Goal: Task Accomplishment & Management: Manage account settings

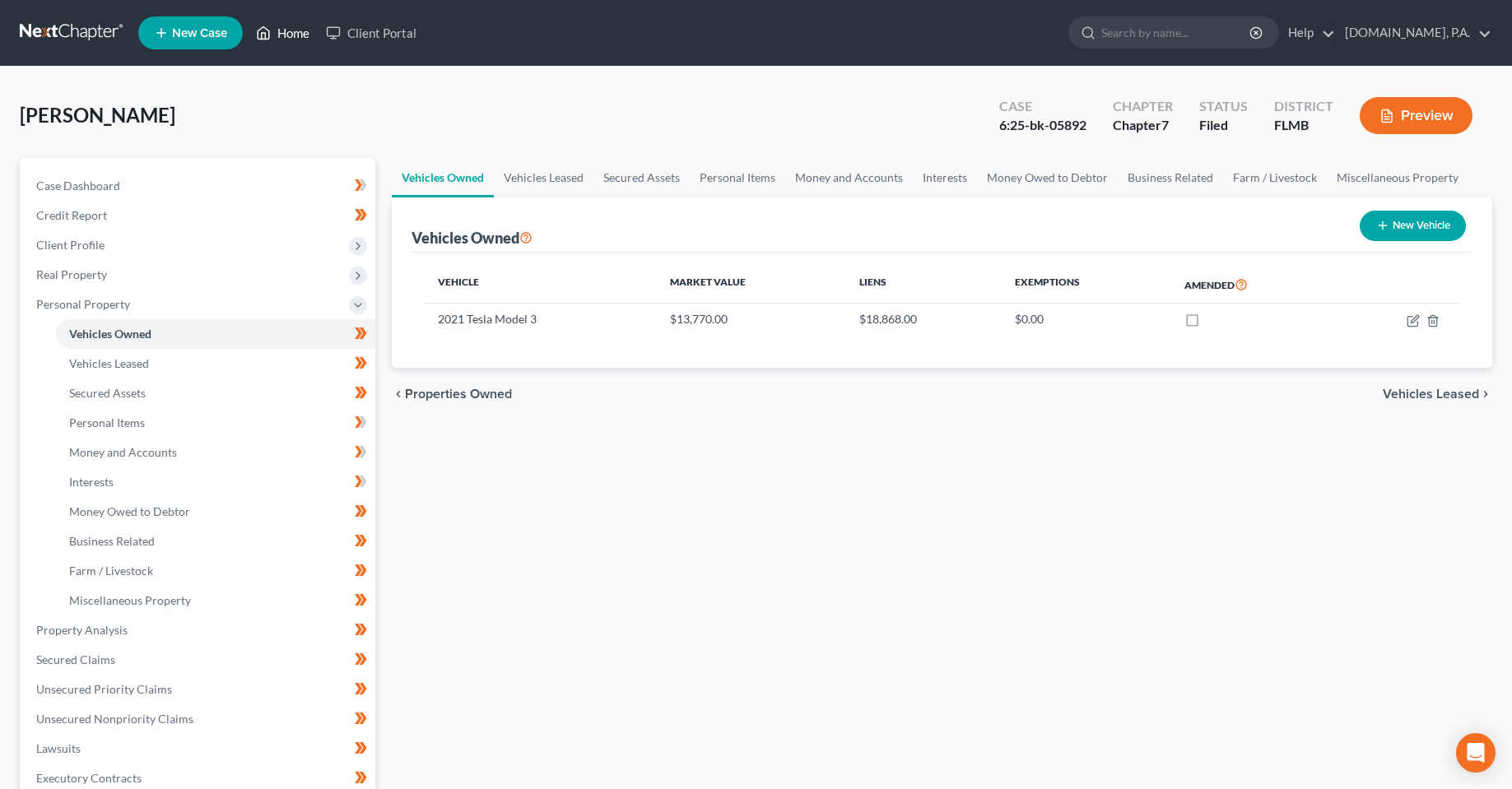
click at [279, 42] on link "Home" at bounding box center [282, 32] width 70 height 29
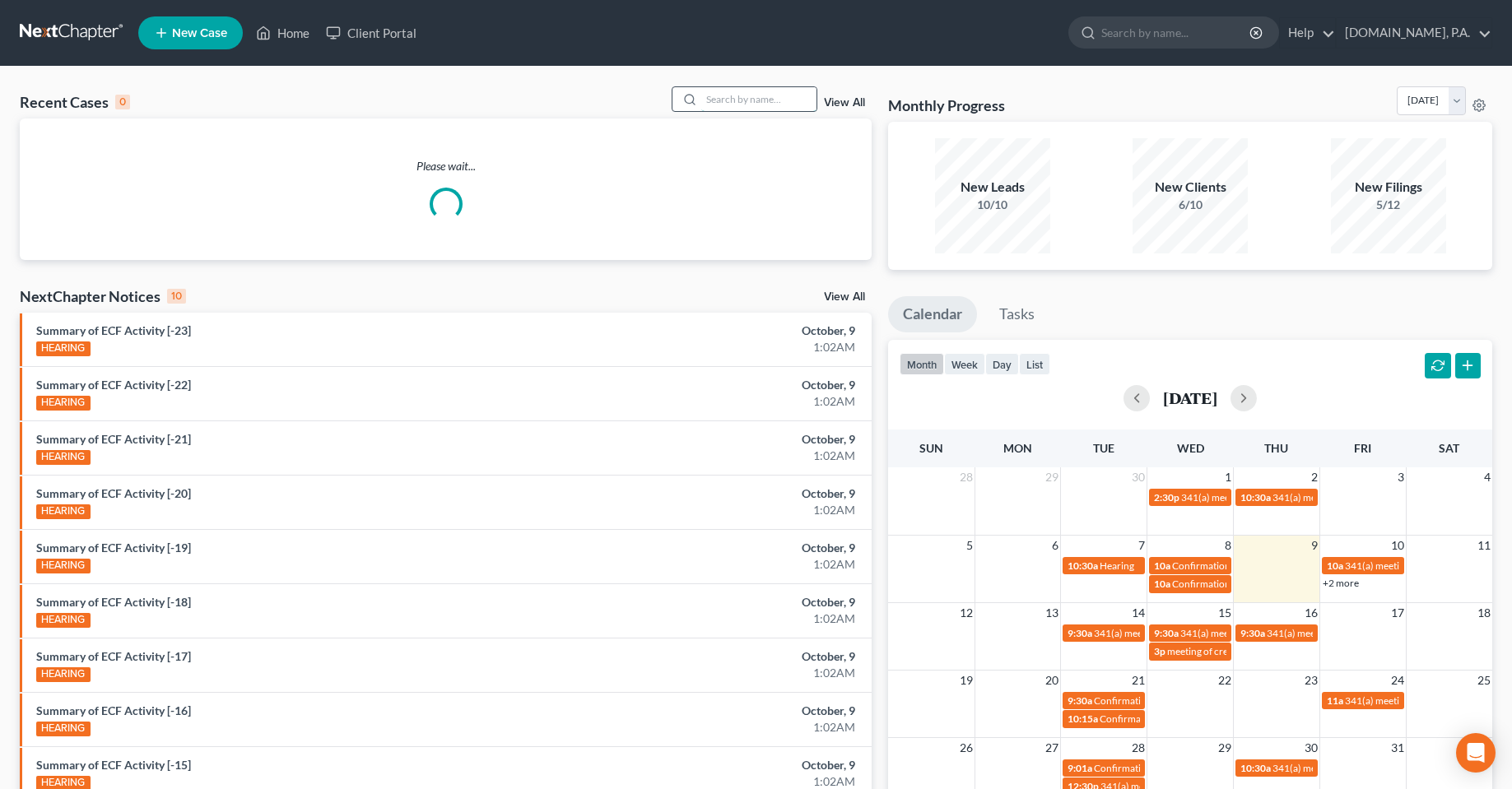
click at [729, 98] on input "search" at bounding box center [759, 99] width 116 height 24
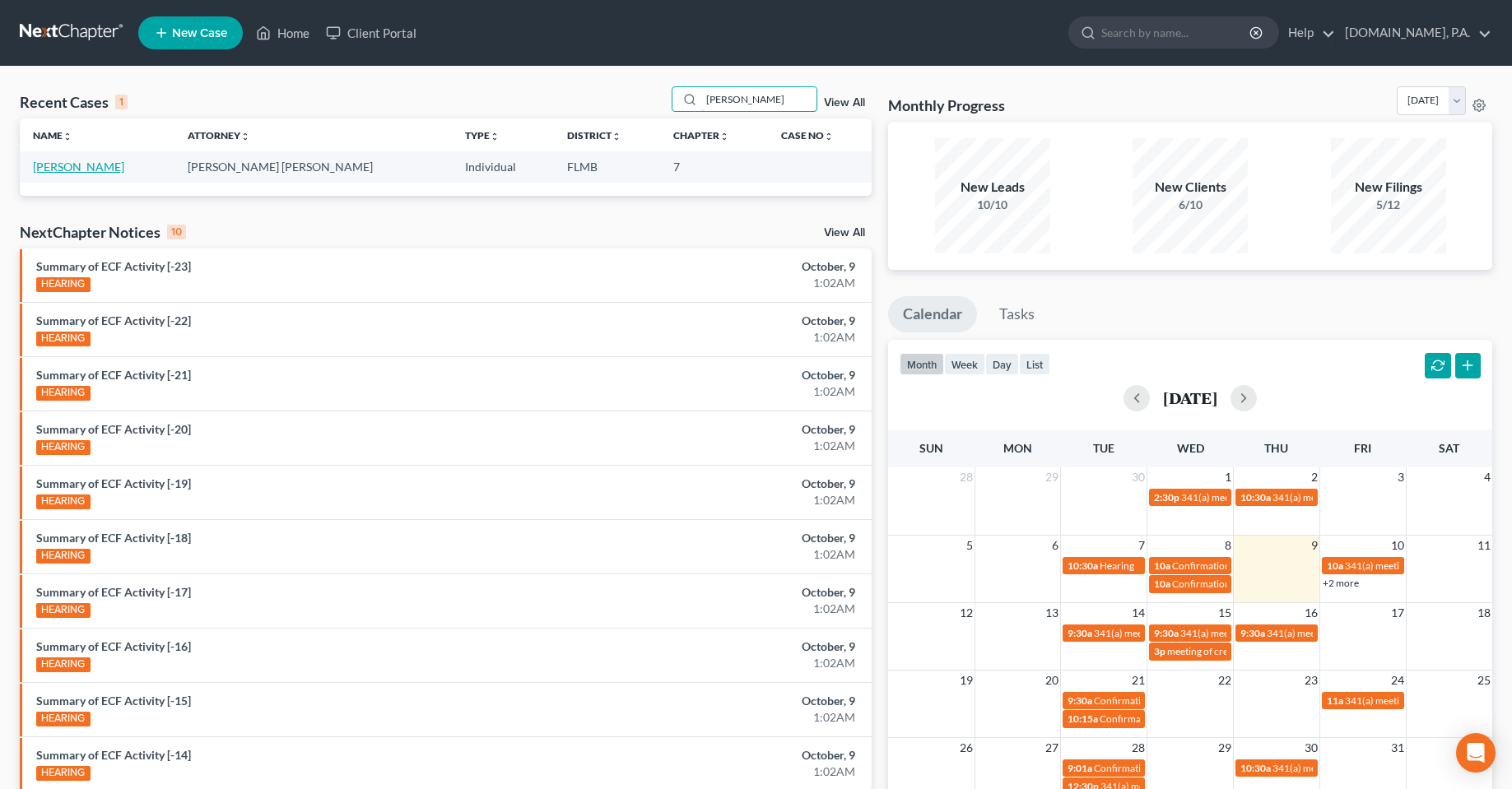
type input "[PERSON_NAME]"
click at [84, 170] on link "[PERSON_NAME]" at bounding box center [79, 167] width 91 height 14
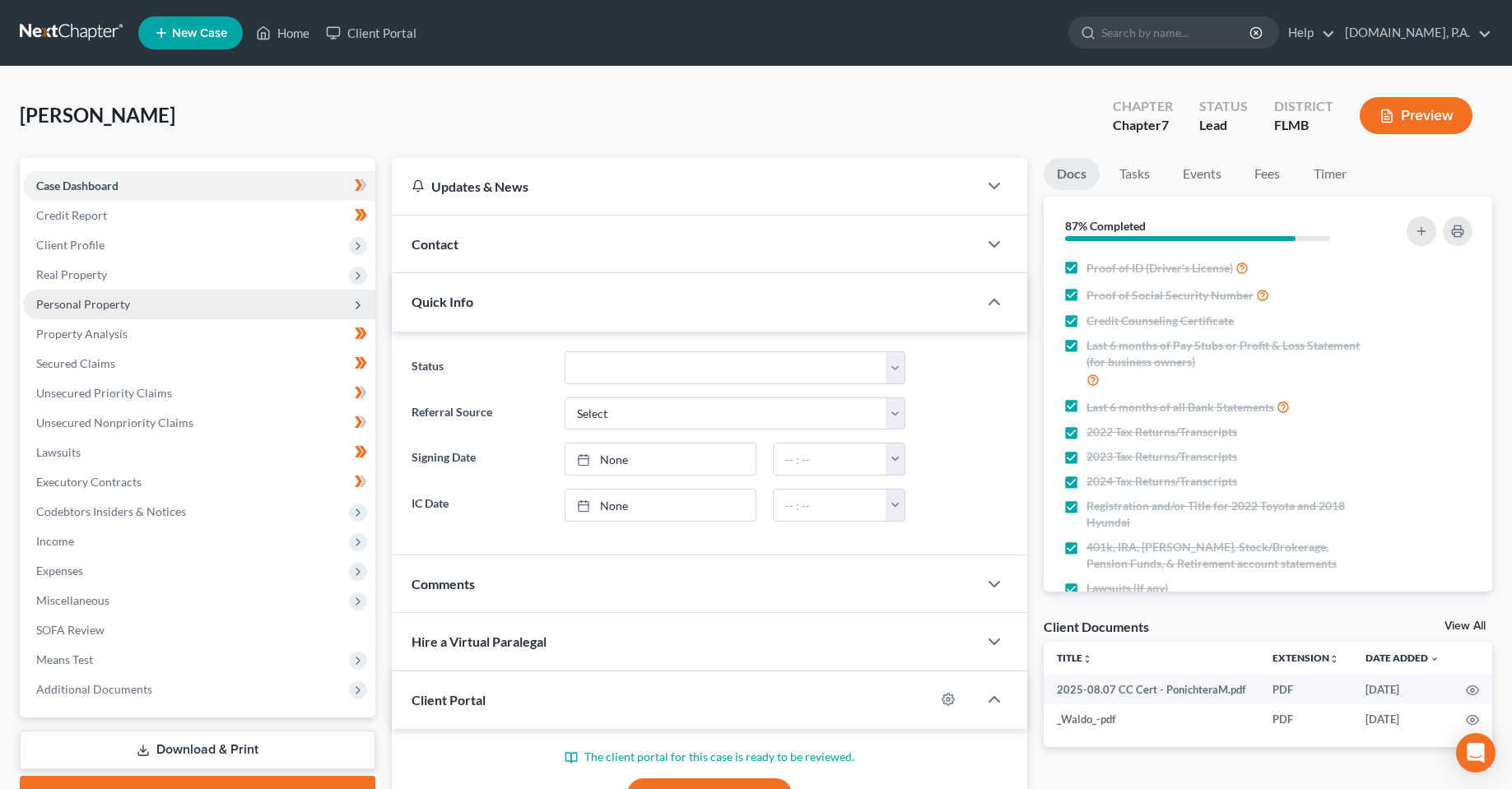
click at [59, 295] on span "Personal Property" at bounding box center [199, 304] width 352 height 29
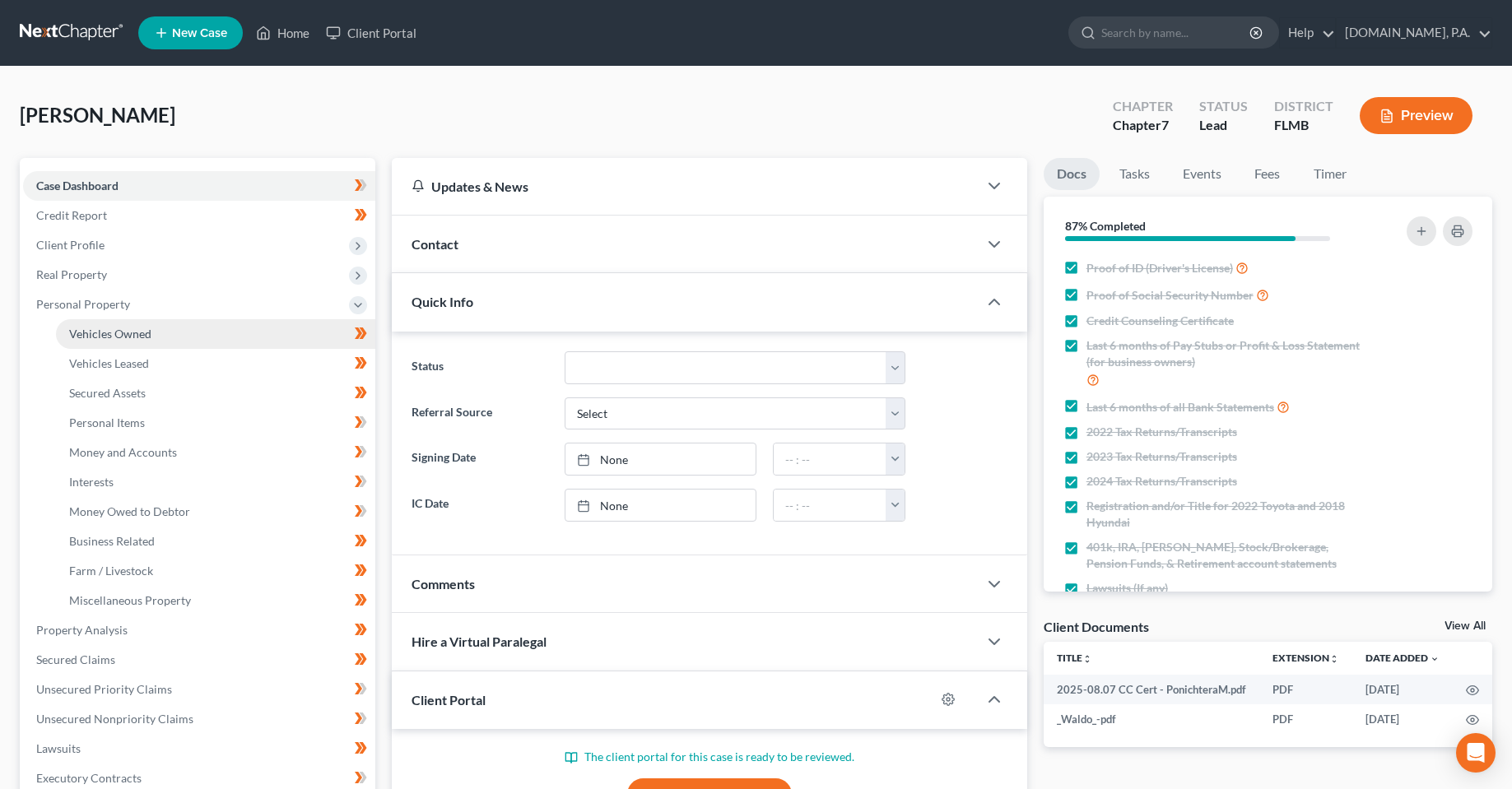
click at [100, 342] on link "Vehicles Owned" at bounding box center [215, 333] width 319 height 29
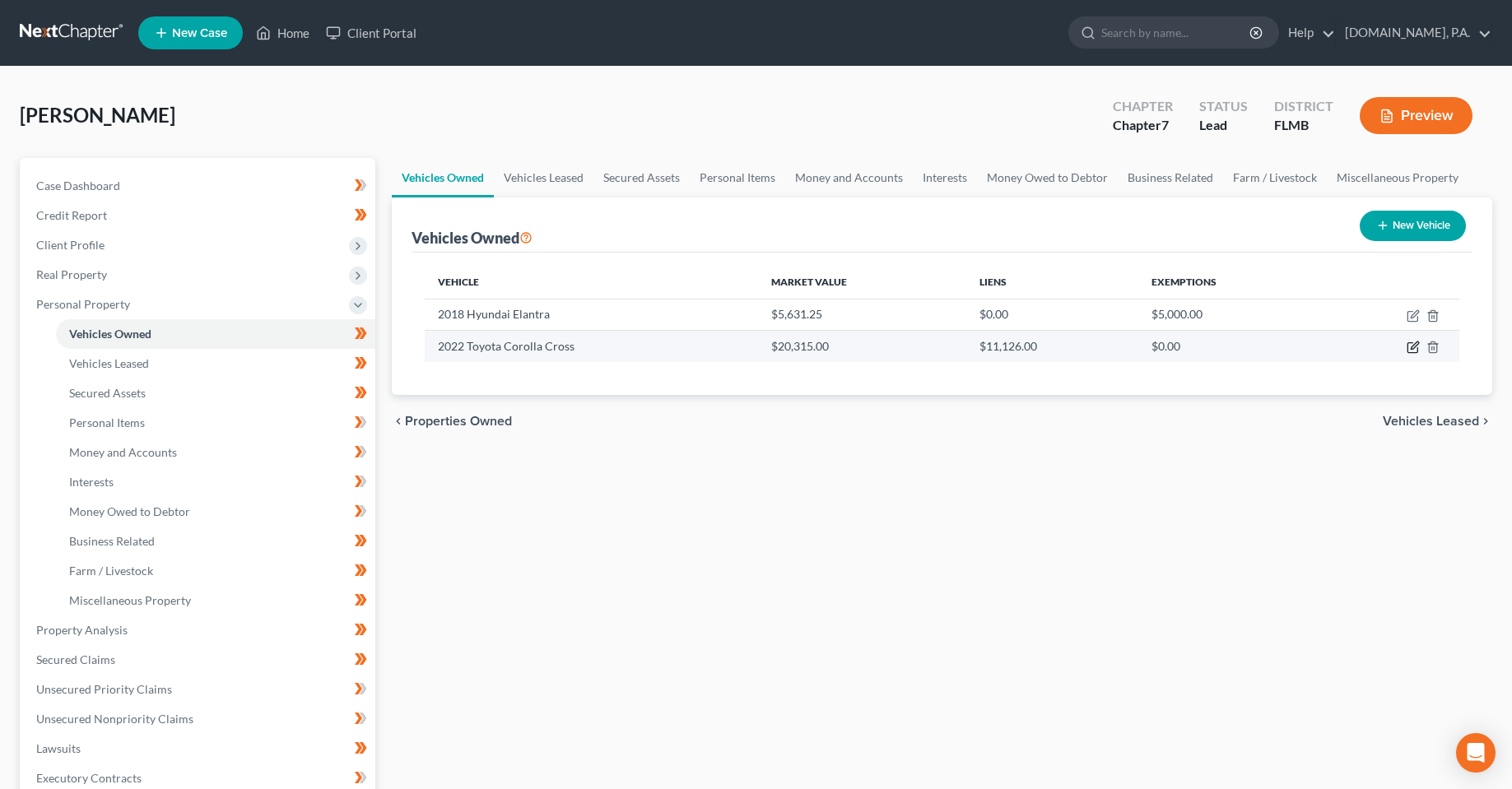
click at [1413, 344] on icon "button" at bounding box center [1413, 348] width 13 height 13
select select "0"
select select "4"
select select "3"
select select "0"
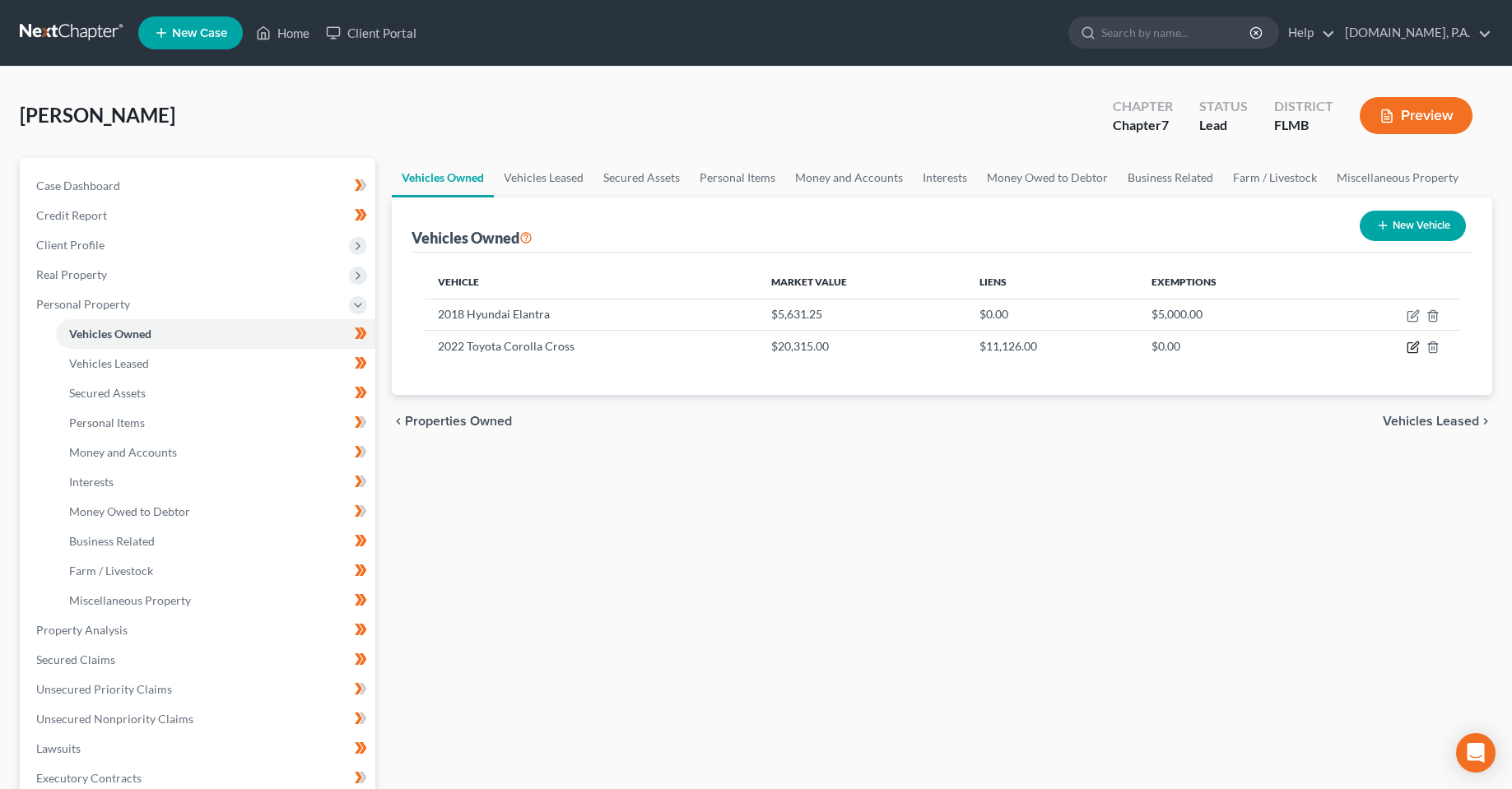
select select "0"
select select "4"
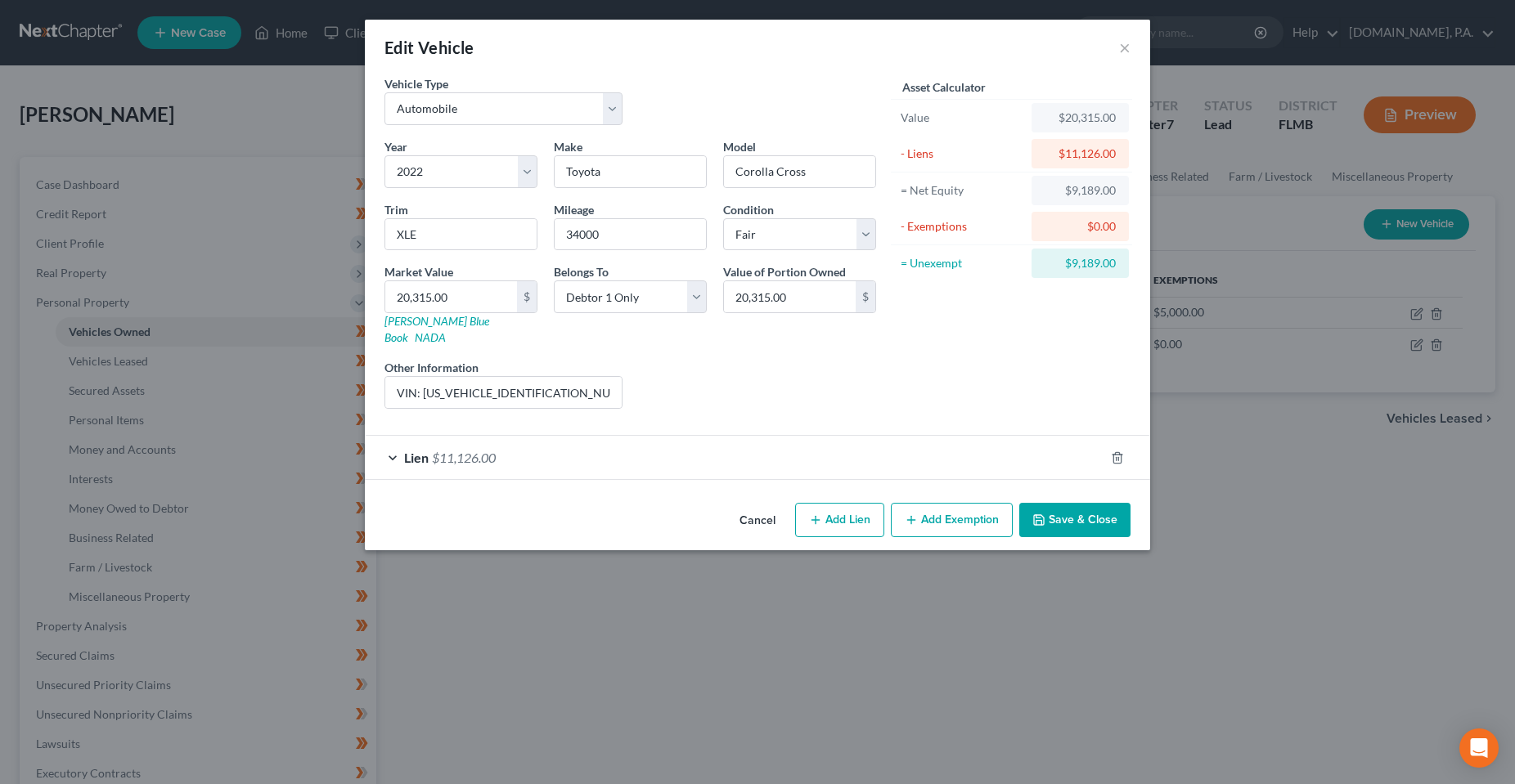
click at [642, 452] on div "Lien $11,126.00" at bounding box center [733, 457] width 739 height 43
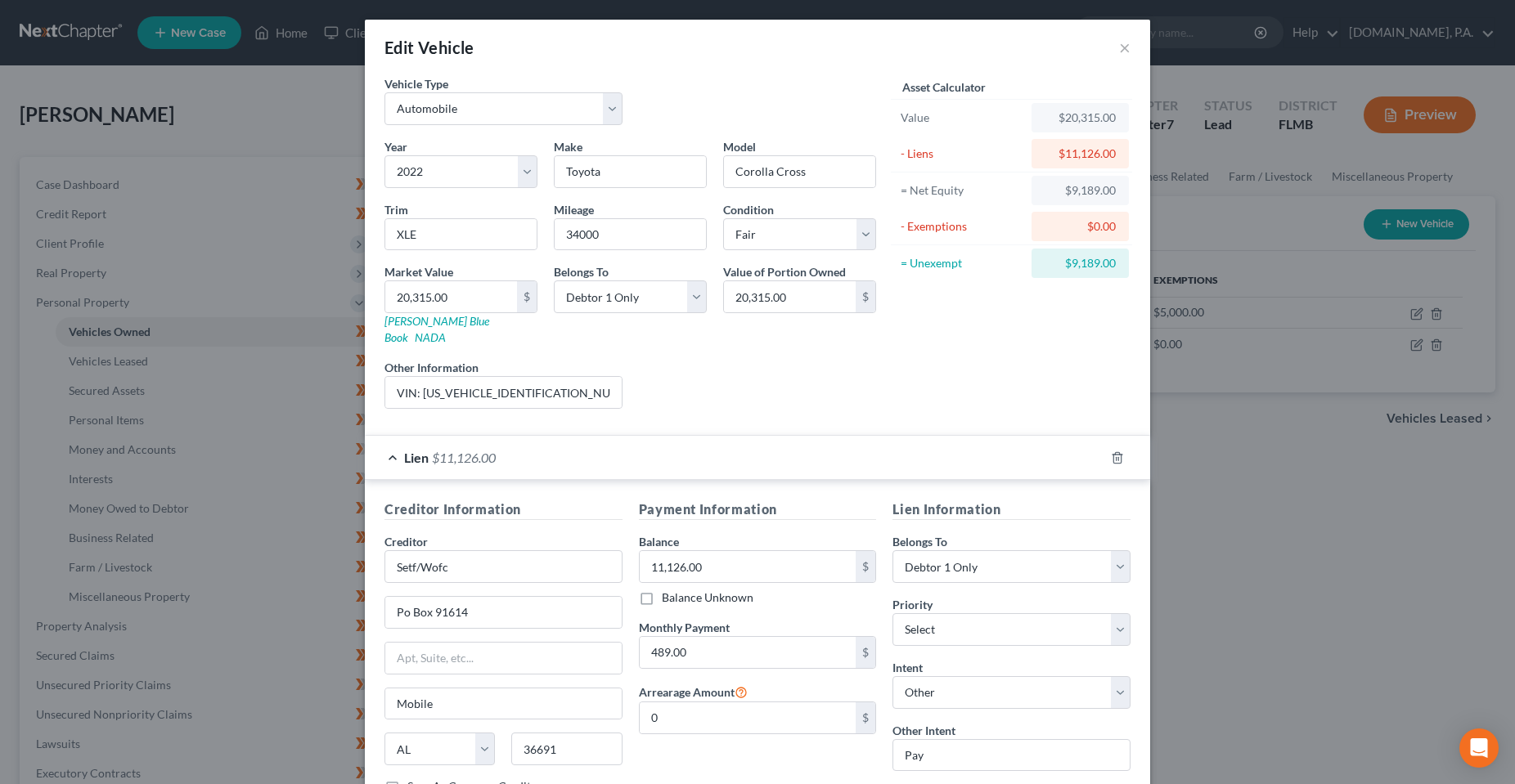
click at [849, 388] on div "Liens Select" at bounding box center [758, 383] width 254 height 50
drag, startPoint x: 464, startPoint y: 301, endPoint x: 971, endPoint y: 376, distance: 512.5
click at [464, 301] on input "20,315.00" at bounding box center [451, 296] width 132 height 31
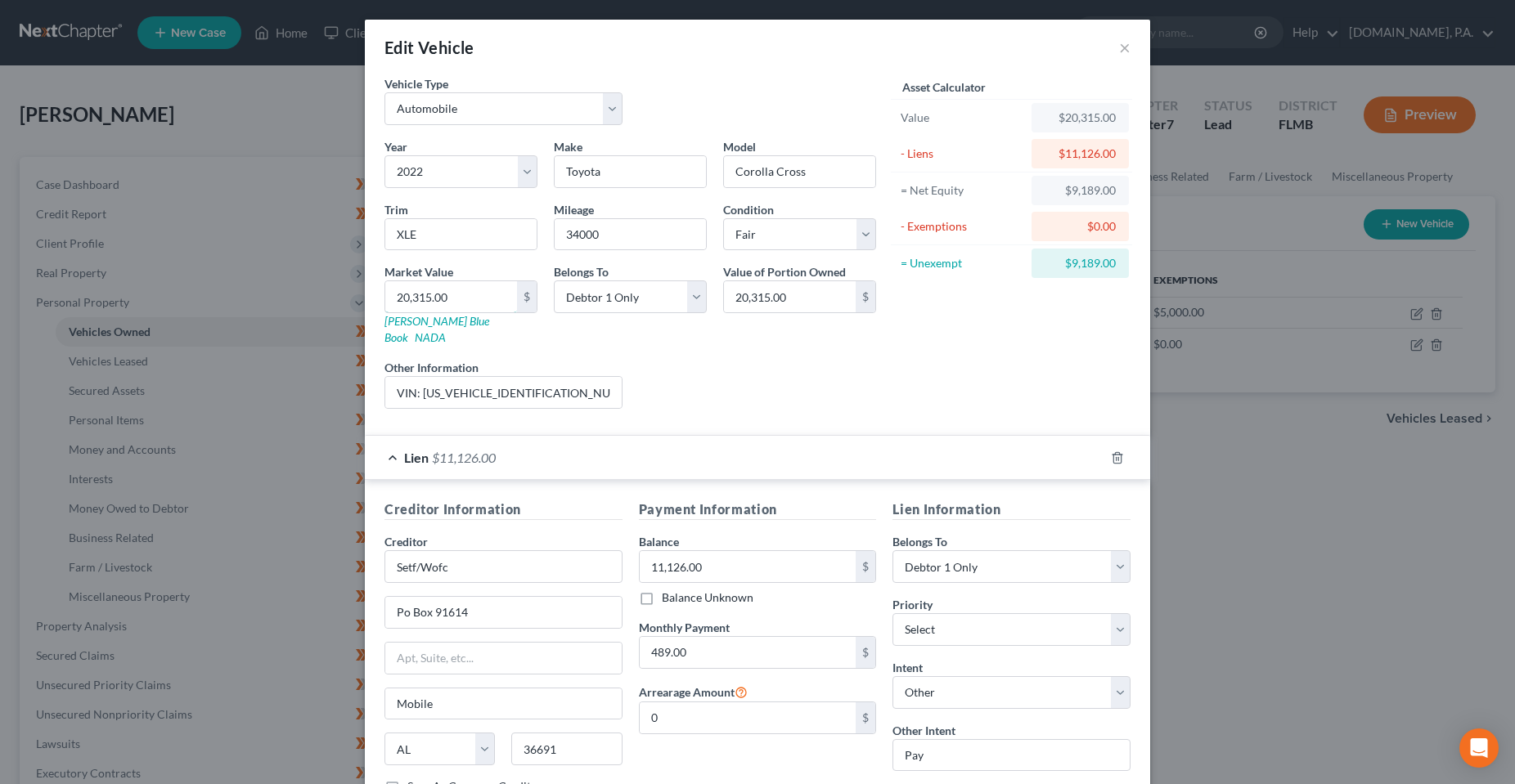
paste input "19,188.75"
type input "19,188.75"
click at [1007, 369] on div "Asset Calculator Value $19,188.75 - Liens $11,126.00 = Net Equity $9,189.00 - E…" at bounding box center [1011, 248] width 254 height 346
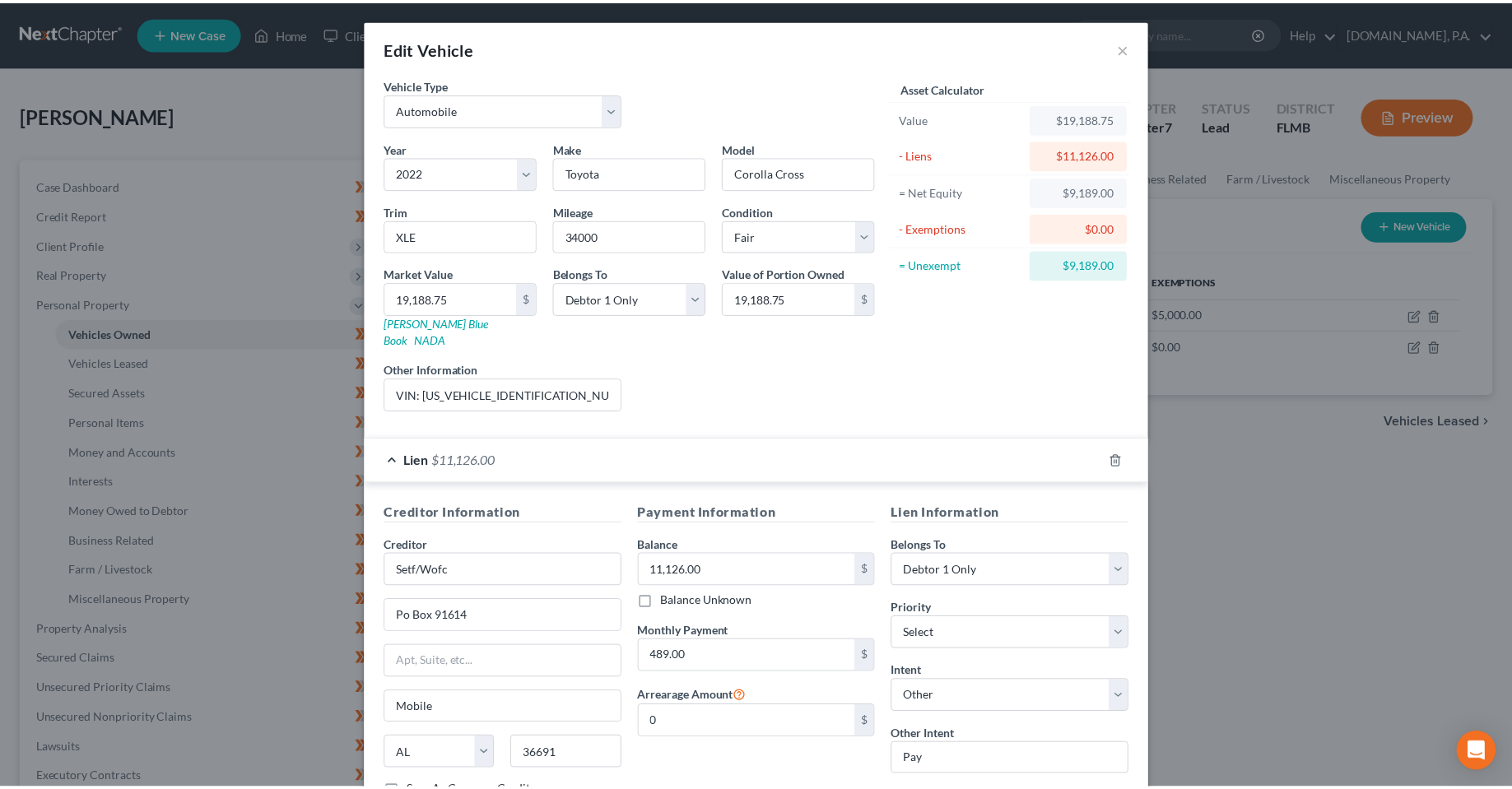
scroll to position [111, 0]
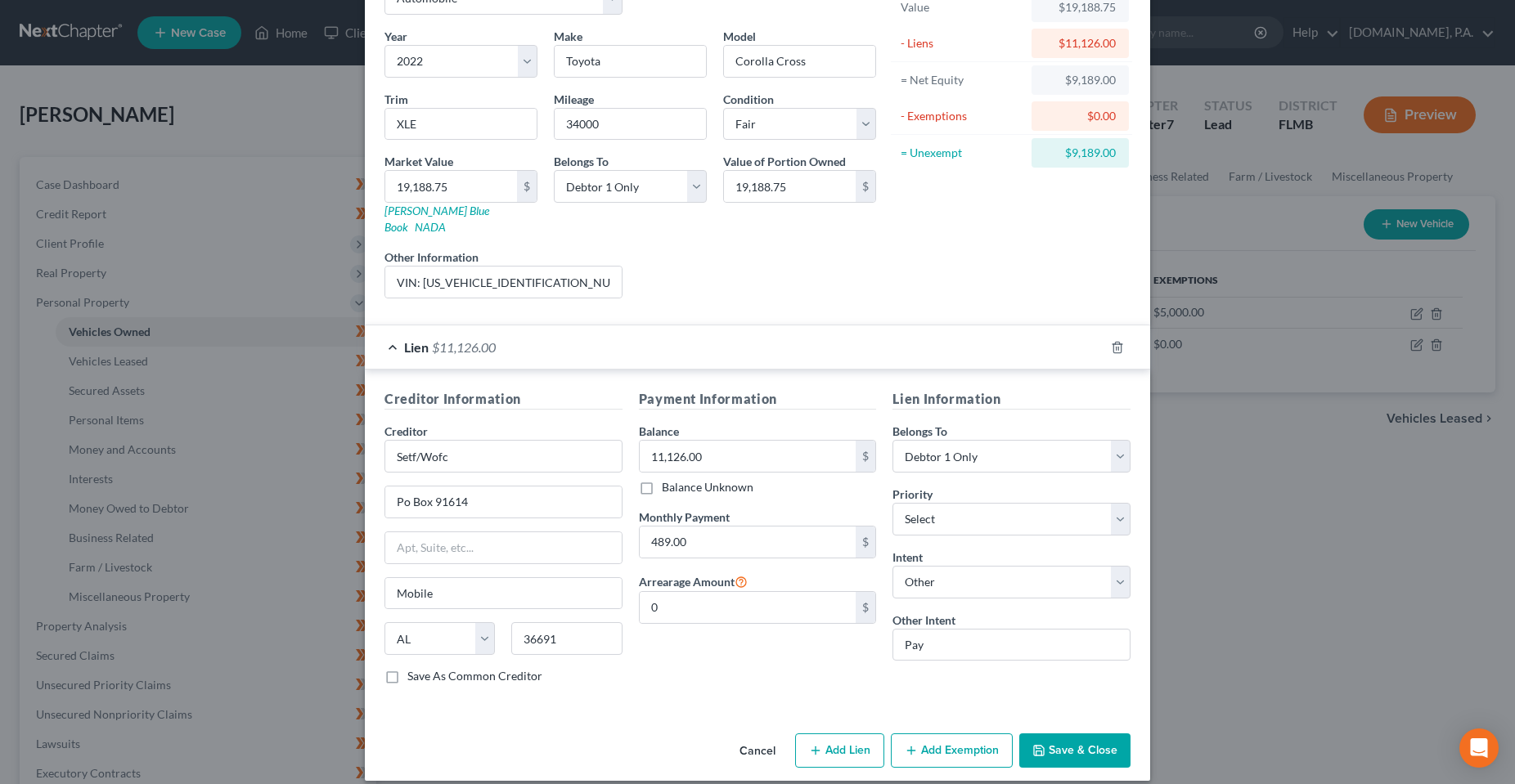
click at [1069, 737] on button "Save & Close" at bounding box center [1074, 750] width 111 height 34
